Goal: Information Seeking & Learning: Learn about a topic

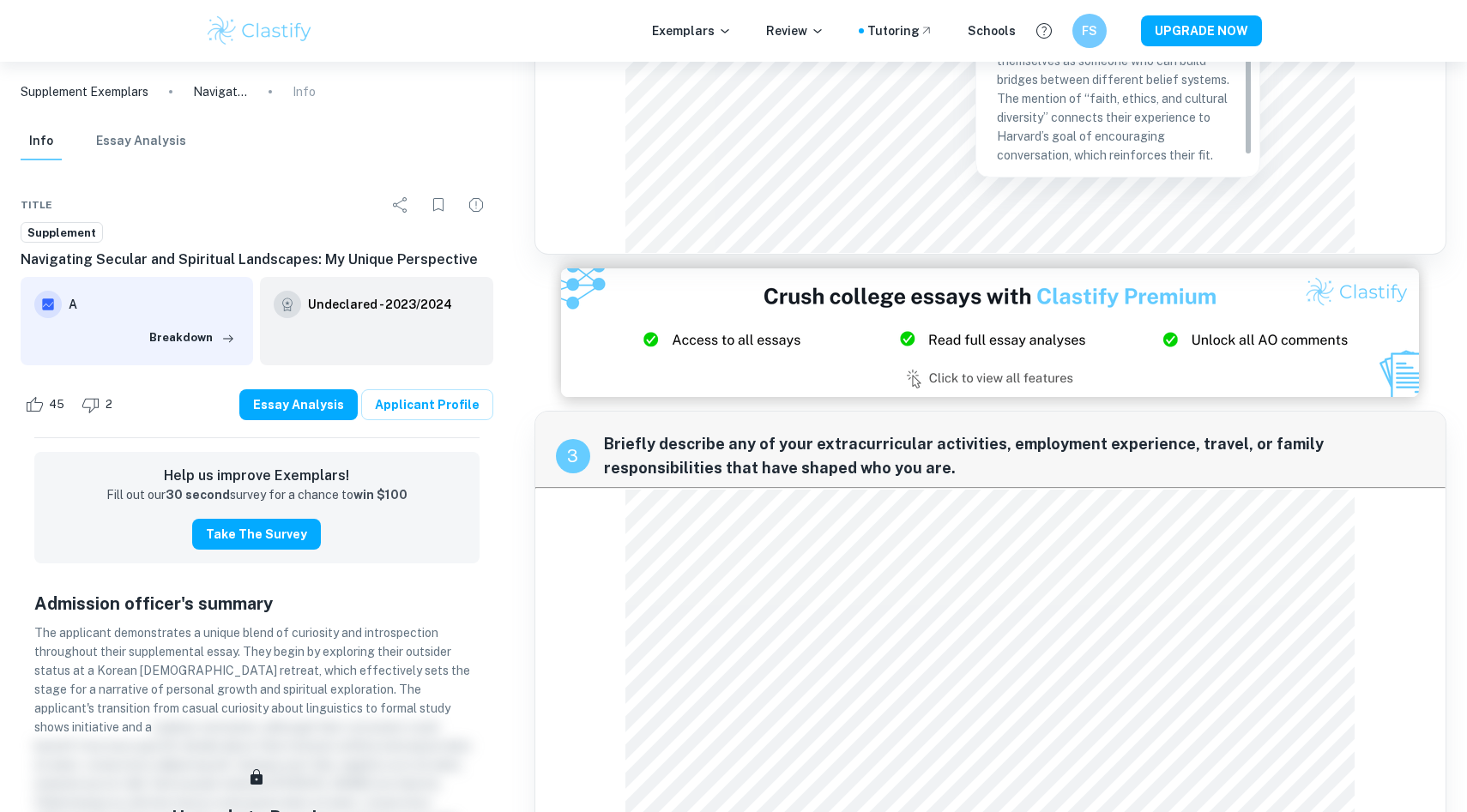
scroll to position [548, 0]
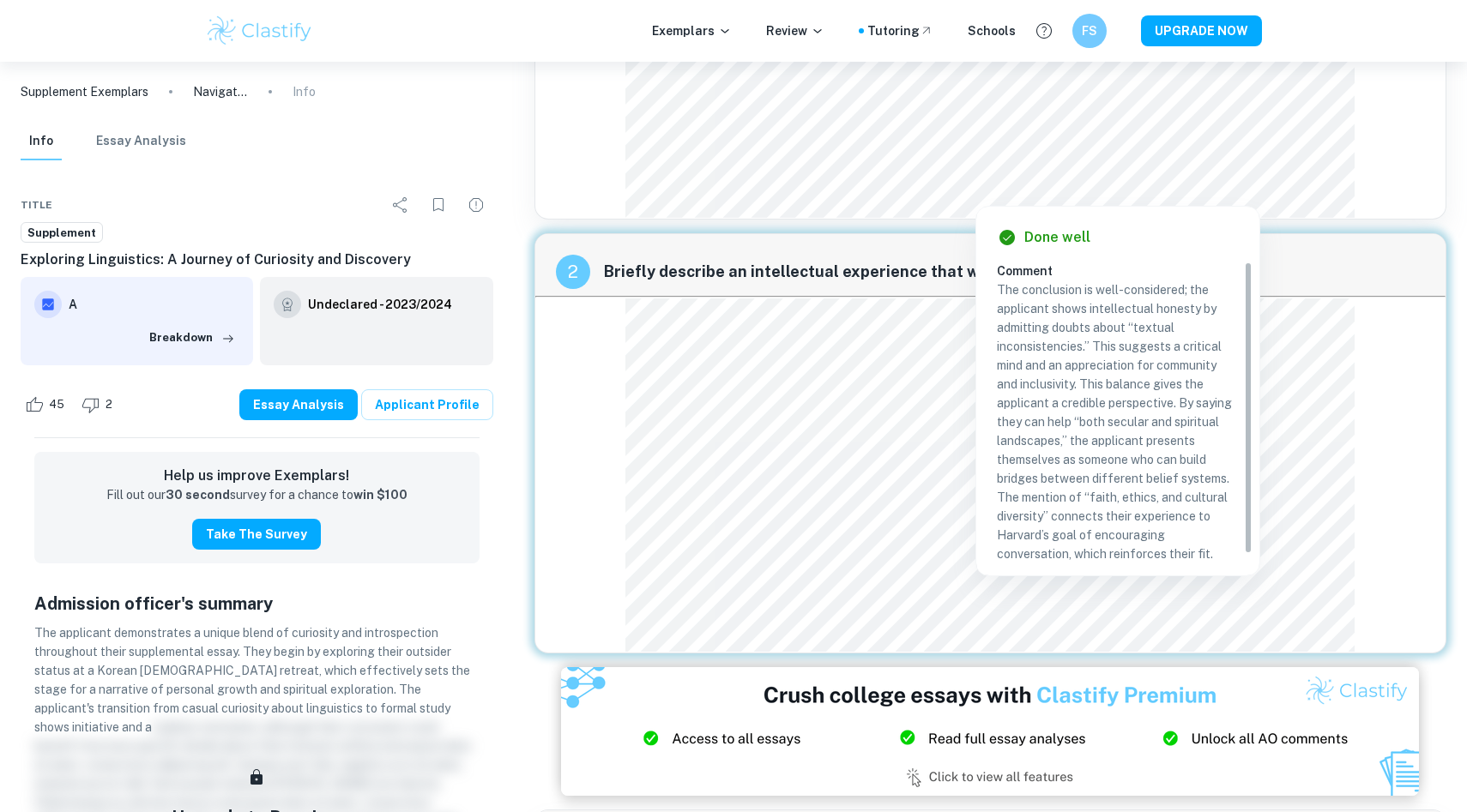
scroll to position [265, 0]
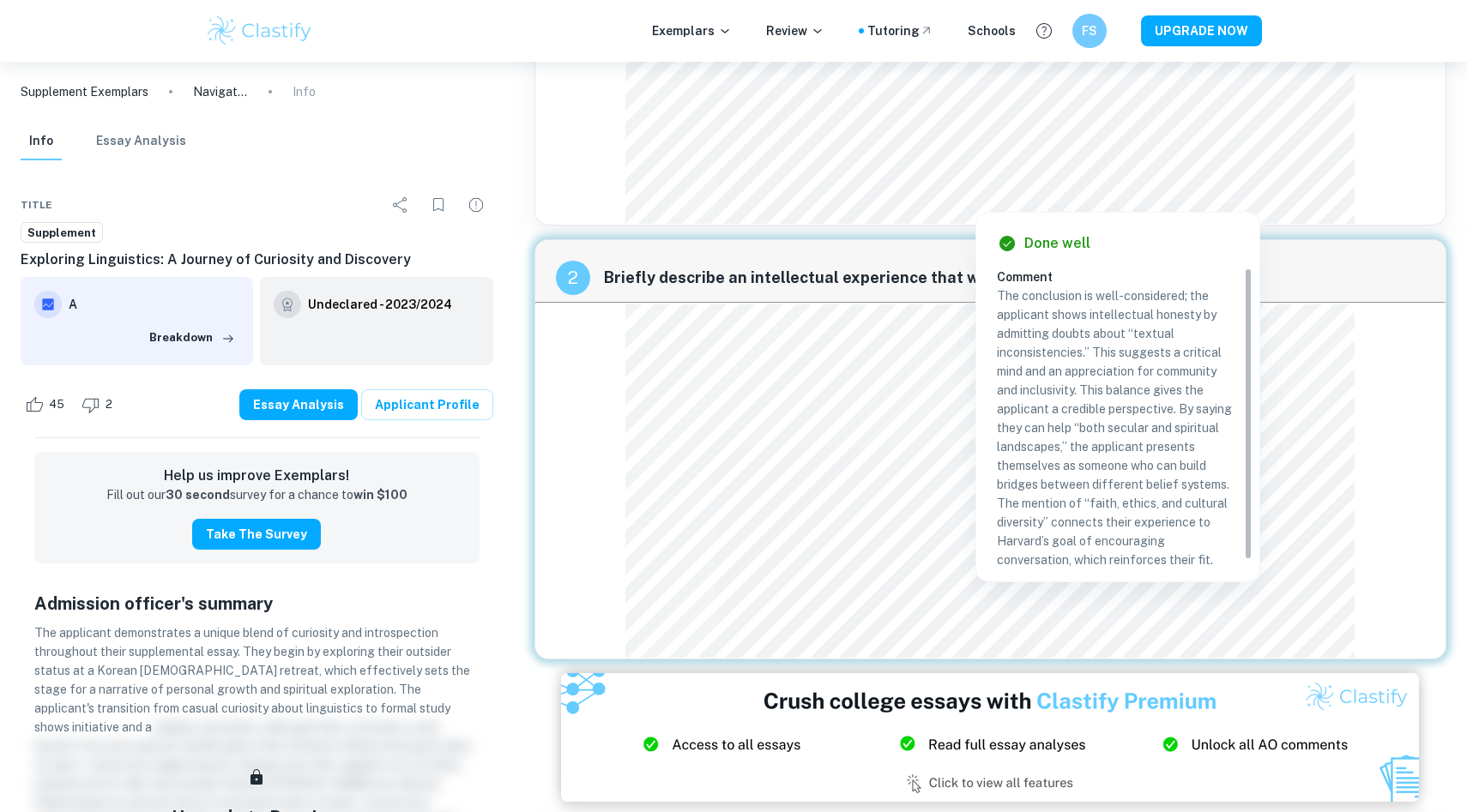
click at [1306, 160] on div at bounding box center [977, 173] width 690 height 35
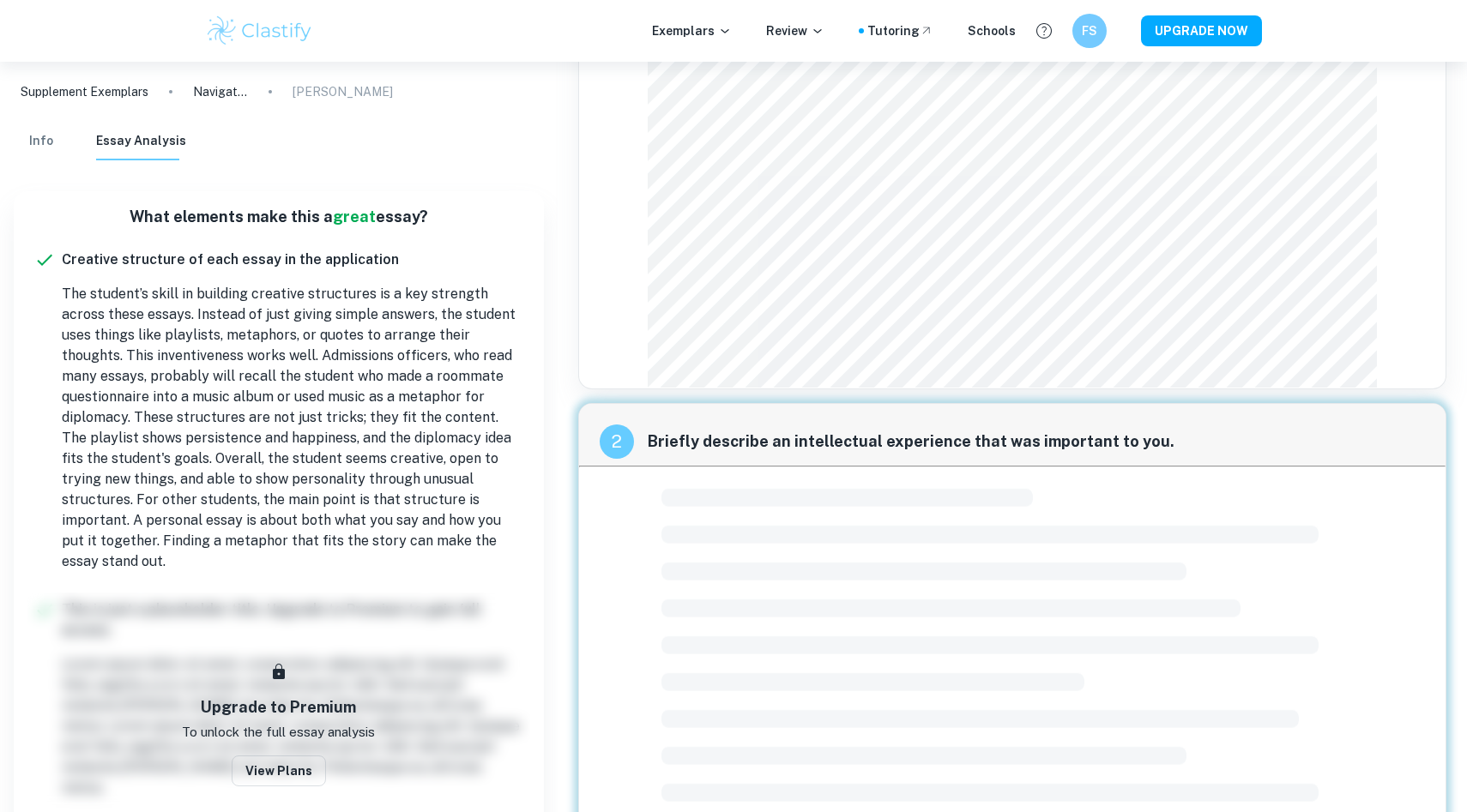
scroll to position [0, 0]
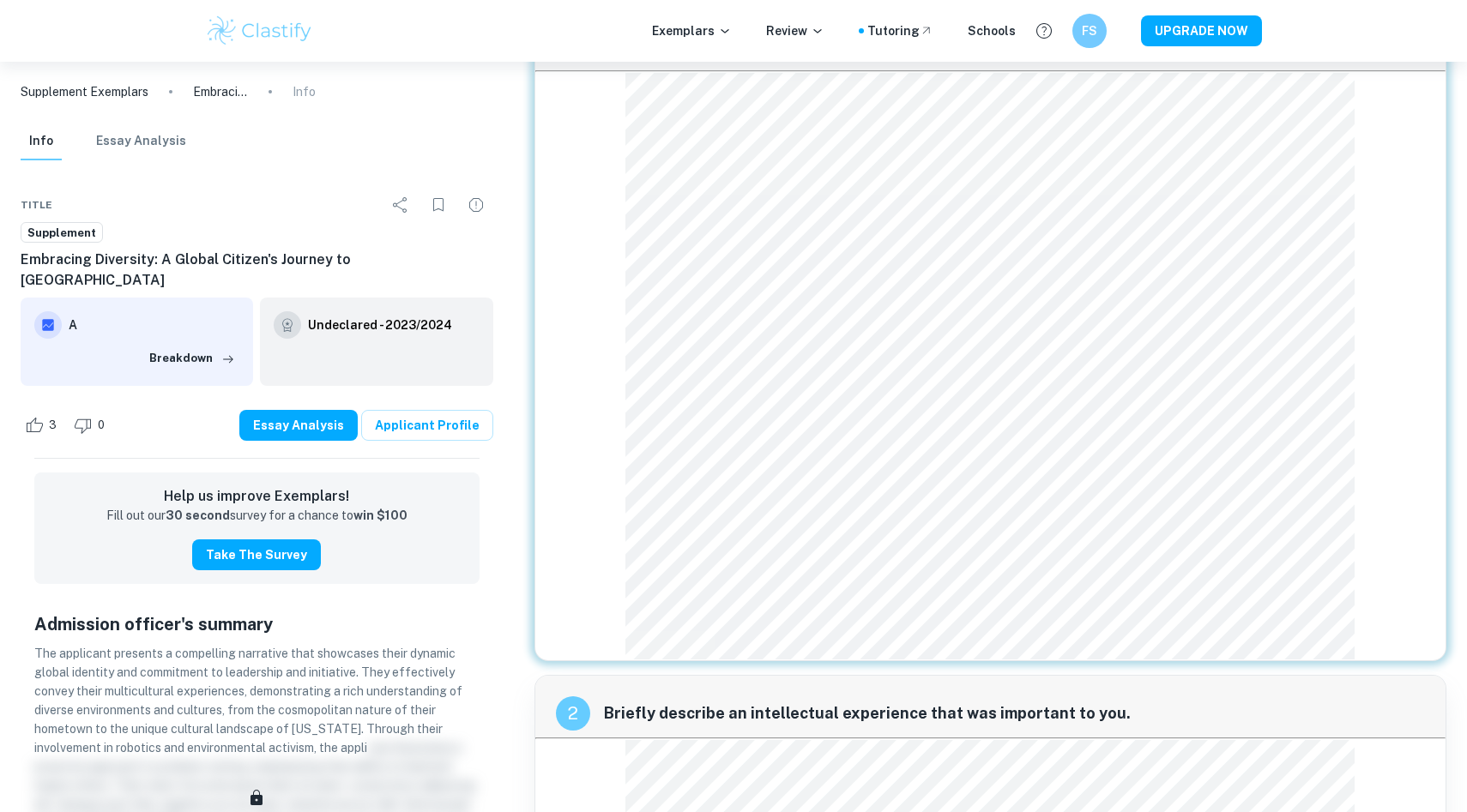
scroll to position [87, 0]
